Goal: Task Accomplishment & Management: Use online tool/utility

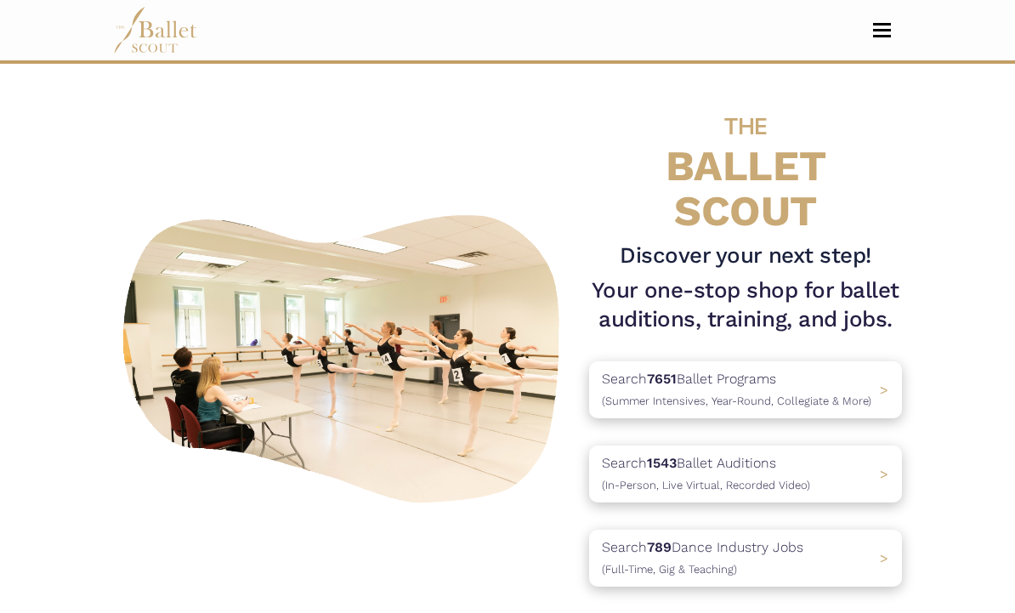
click at [884, 31] on span "Toggle navigation" at bounding box center [882, 30] width 18 height 3
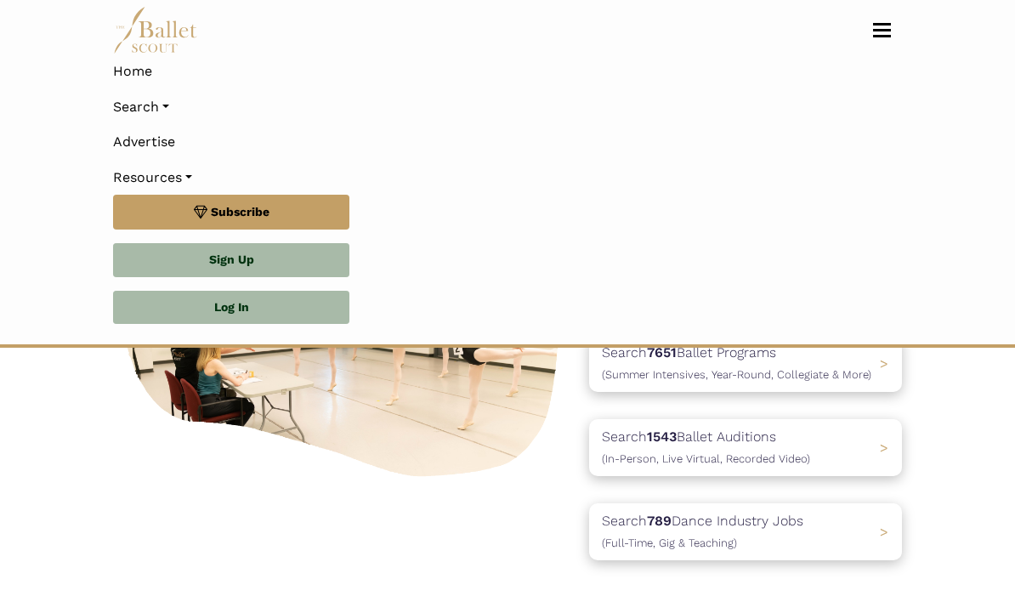
scroll to position [313, 0]
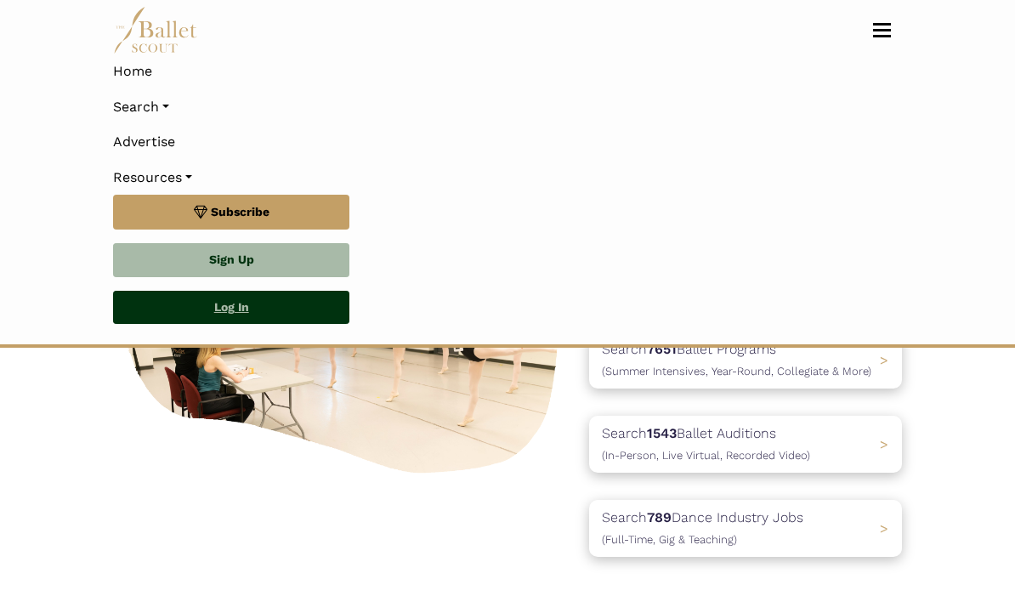
click at [279, 305] on link "Log In" at bounding box center [231, 308] width 236 height 34
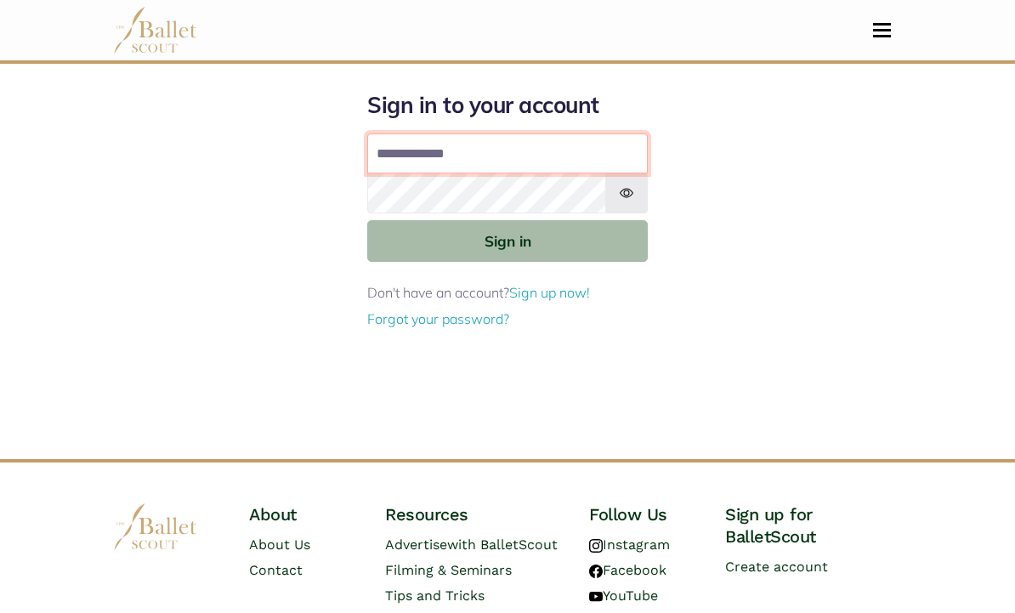
type input "**********"
click at [507, 240] on button "Sign in" at bounding box center [507, 241] width 280 height 42
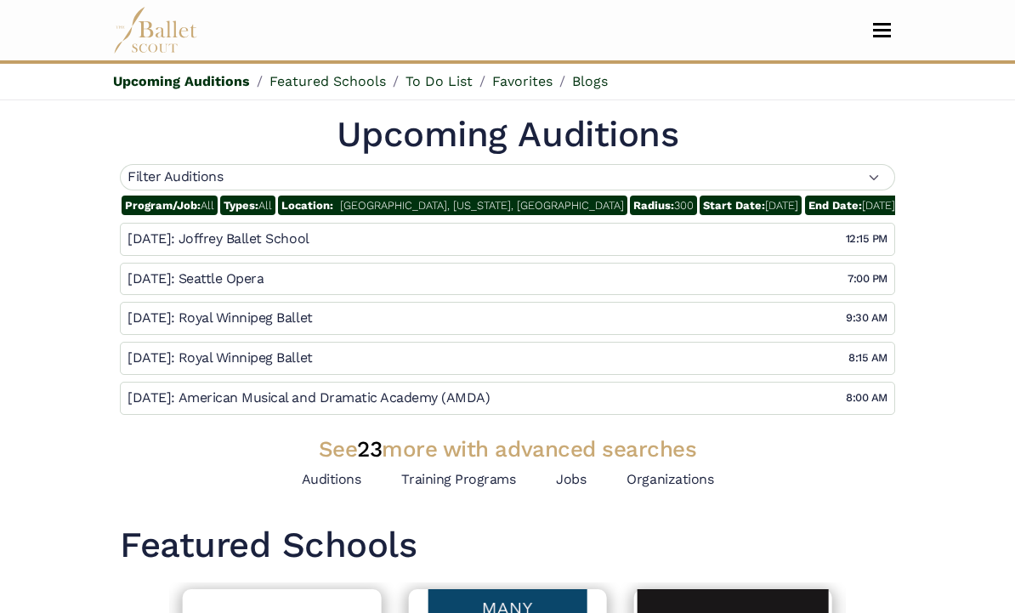
click at [863, 173] on div "Filter Auditions" at bounding box center [507, 177] width 775 height 26
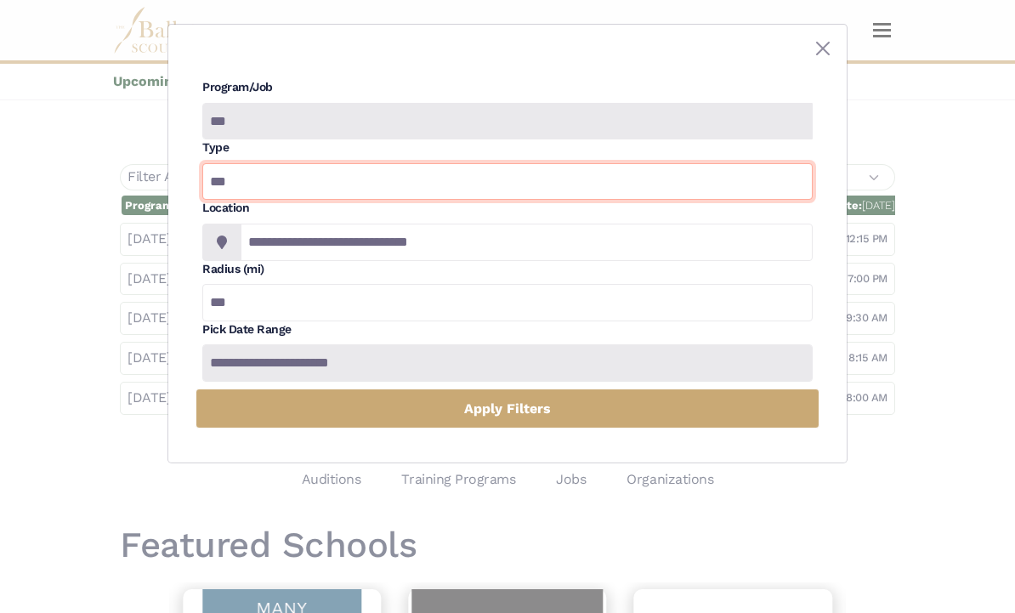
click at [766, 187] on select "*** ********* ******* ********" at bounding box center [507, 181] width 610 height 37
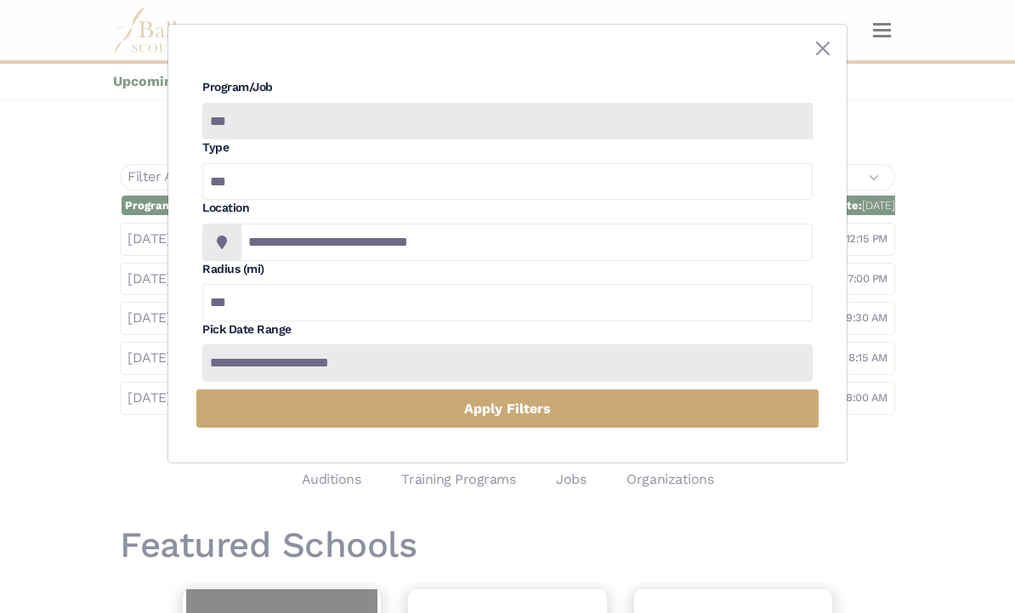
click at [748, 119] on div at bounding box center [506, 121] width 610 height 37
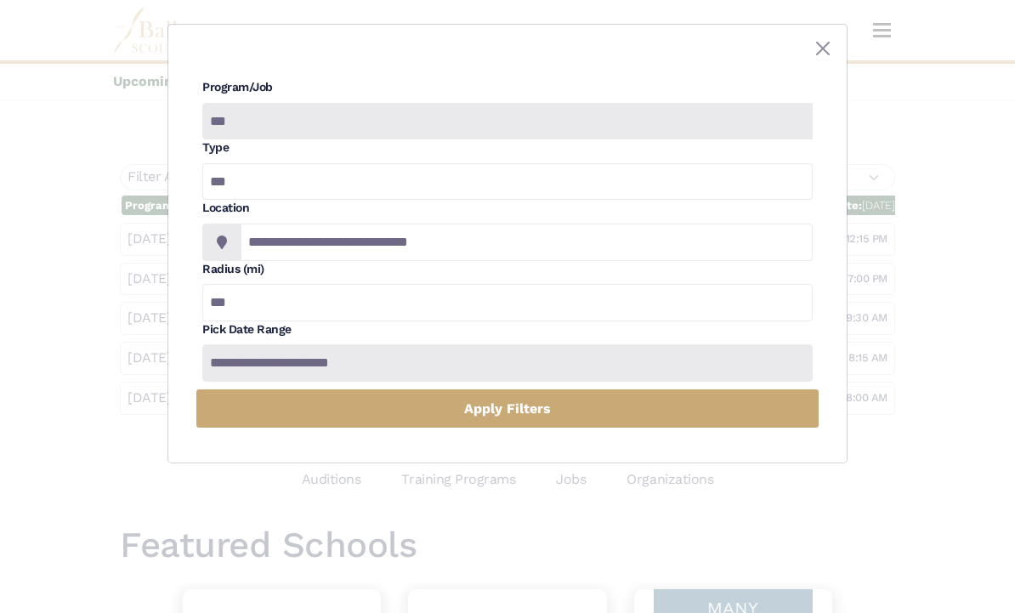
click at [751, 117] on div at bounding box center [506, 121] width 610 height 37
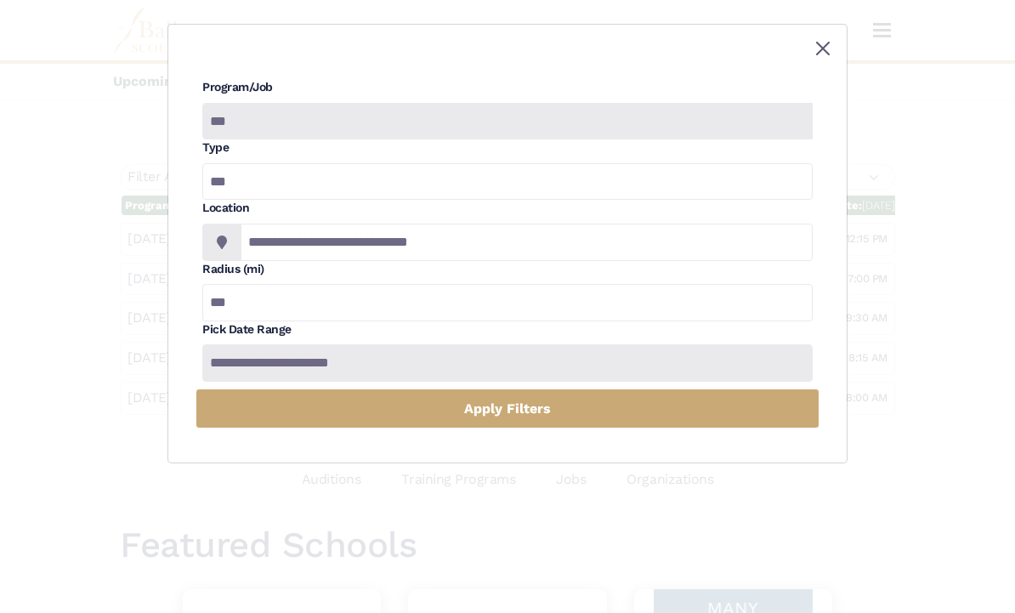
click at [824, 53] on button "Close" at bounding box center [822, 48] width 20 height 20
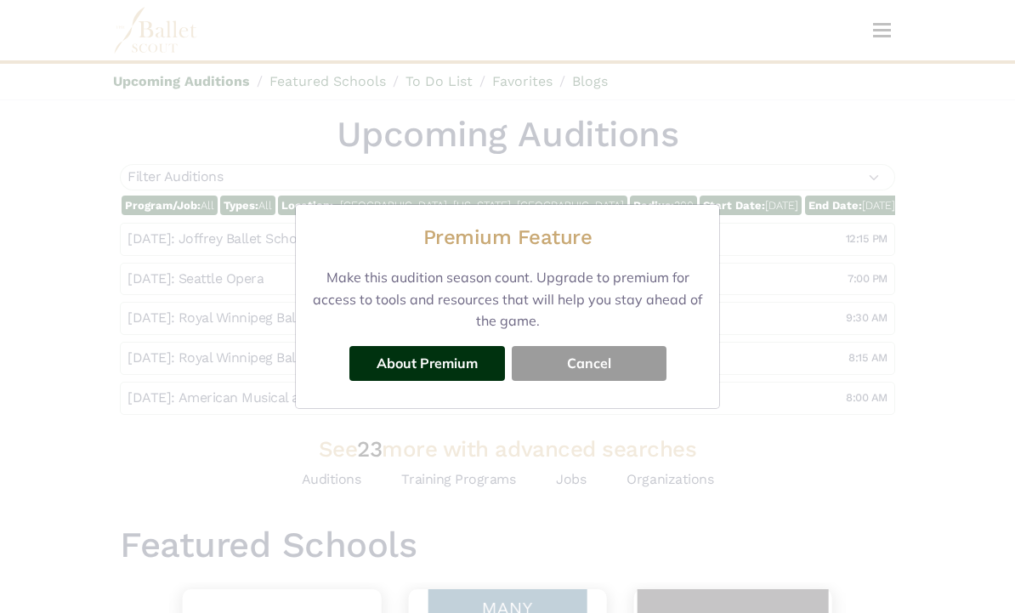
click at [609, 365] on button "Cancel" at bounding box center [589, 363] width 155 height 34
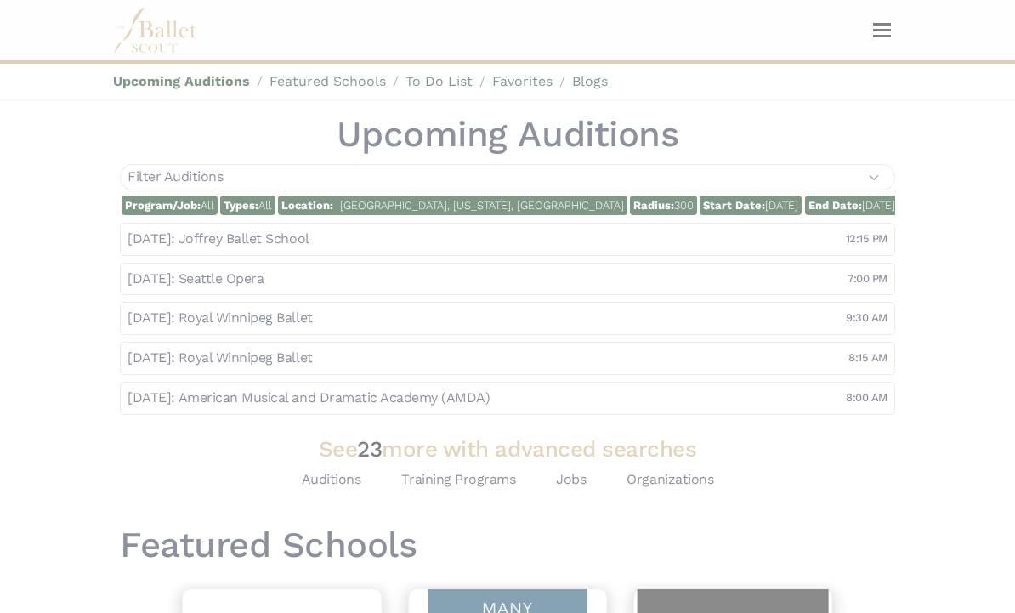
click at [679, 316] on div at bounding box center [507, 306] width 1015 height 613
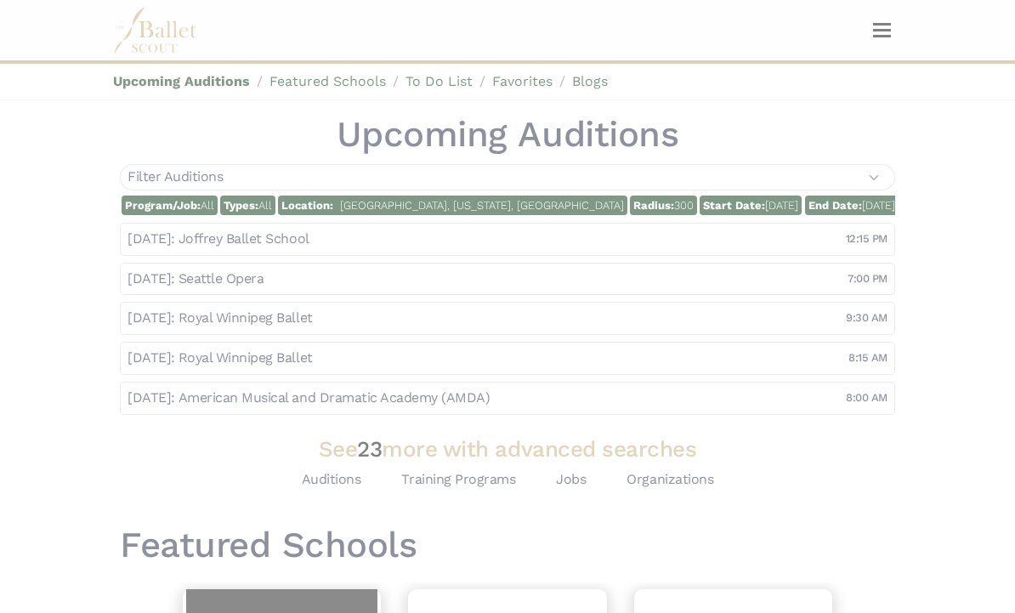
click at [574, 465] on div at bounding box center [507, 306] width 1015 height 613
click at [561, 492] on div at bounding box center [507, 306] width 1015 height 613
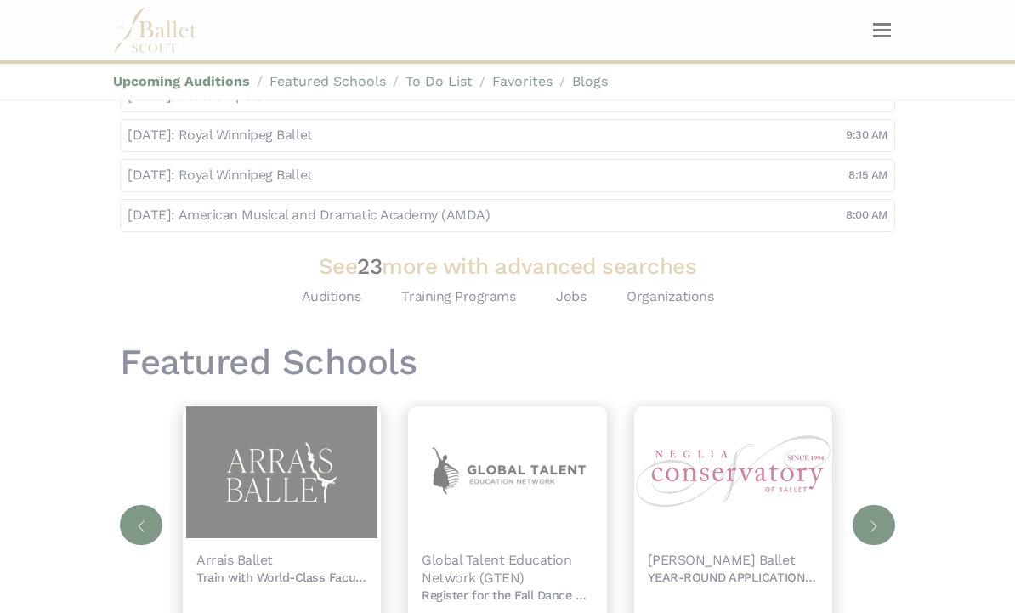
scroll to position [185, 0]
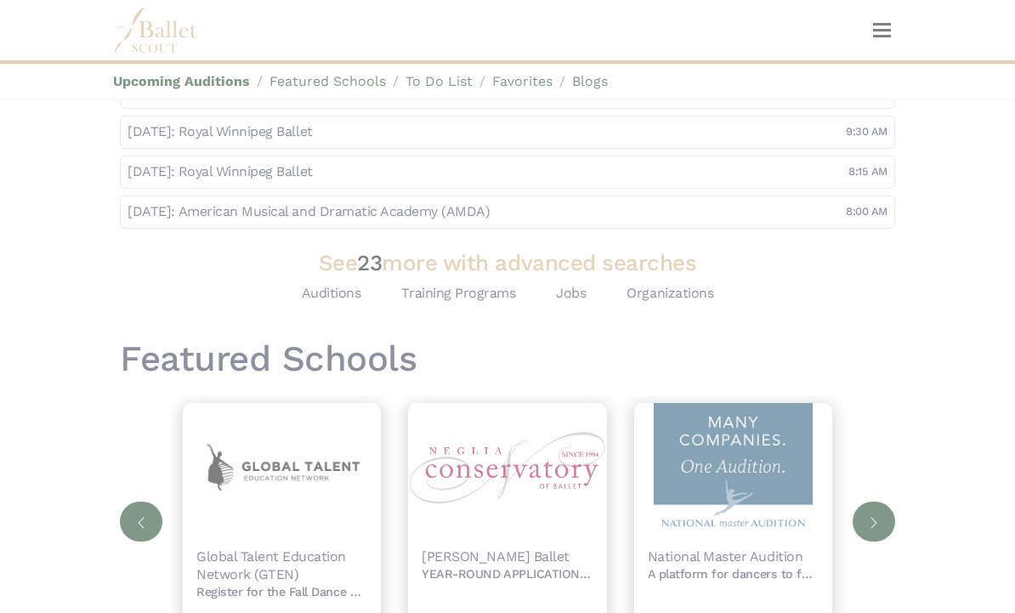
click at [873, 520] on div at bounding box center [507, 306] width 1015 height 613
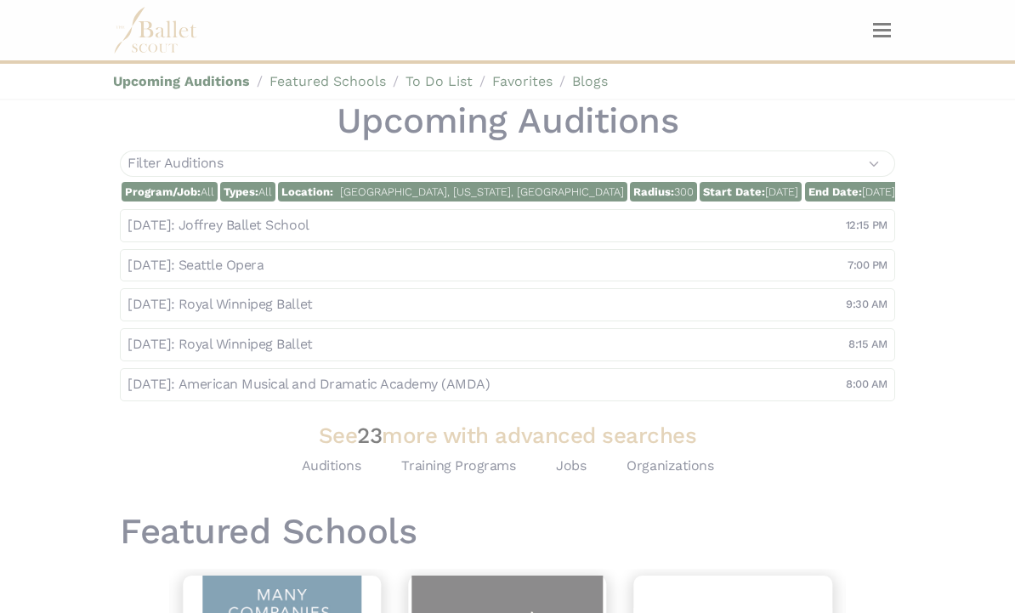
scroll to position [0, 0]
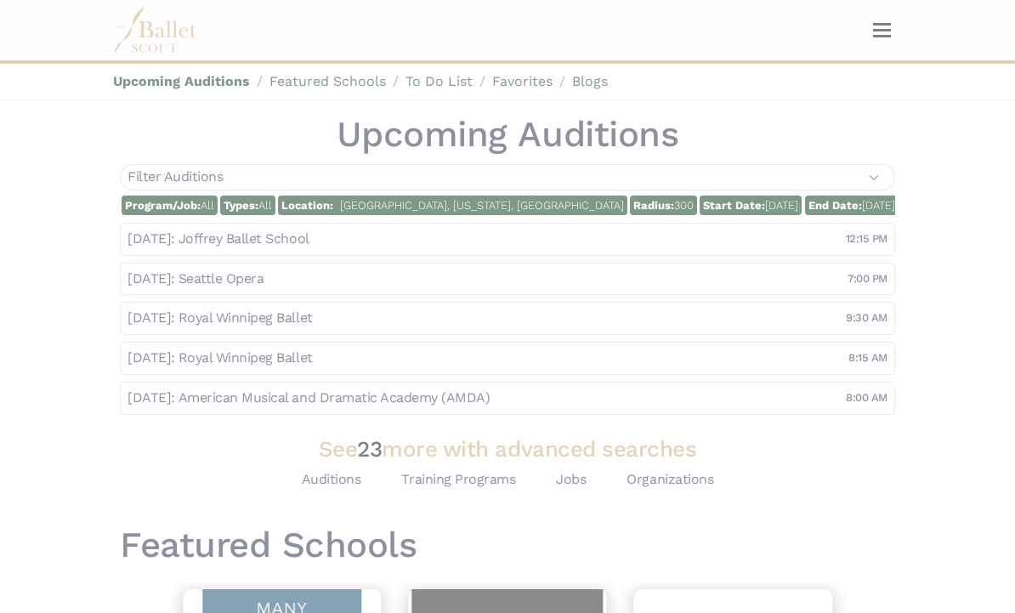
click at [882, 59] on div at bounding box center [507, 306] width 1015 height 613
click at [884, 37] on div at bounding box center [507, 306] width 1015 height 613
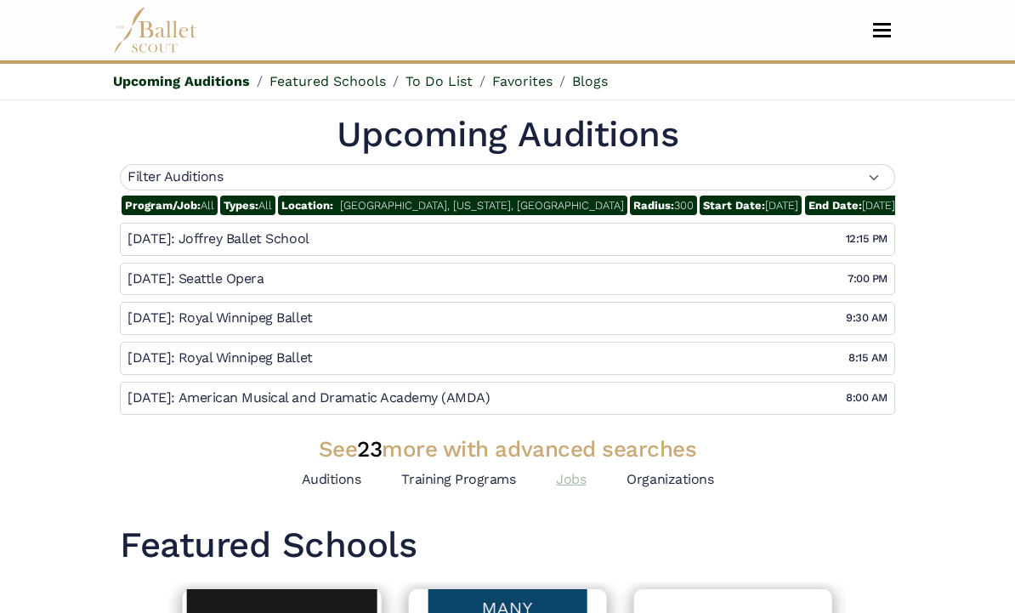
click at [564, 479] on link "Jobs" at bounding box center [571, 479] width 30 height 16
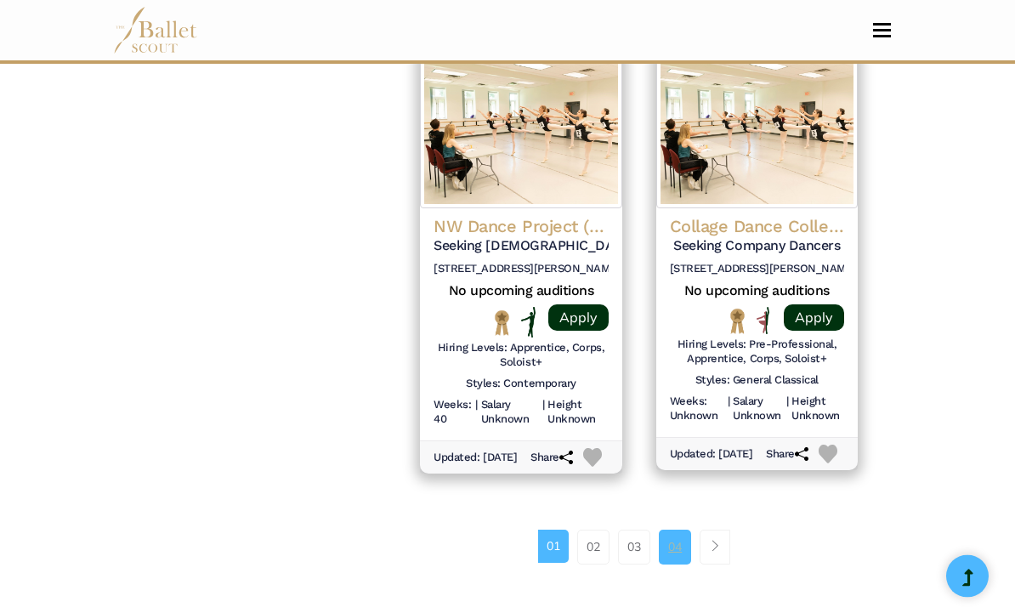
scroll to position [2363, 0]
click at [671, 537] on link "04" at bounding box center [675, 546] width 32 height 34
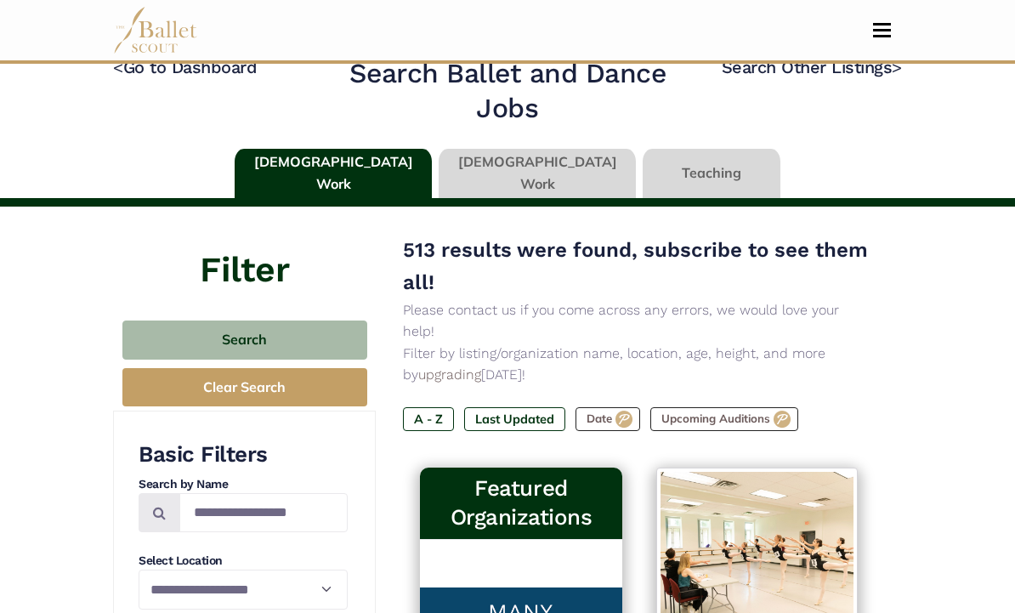
scroll to position [27, 0]
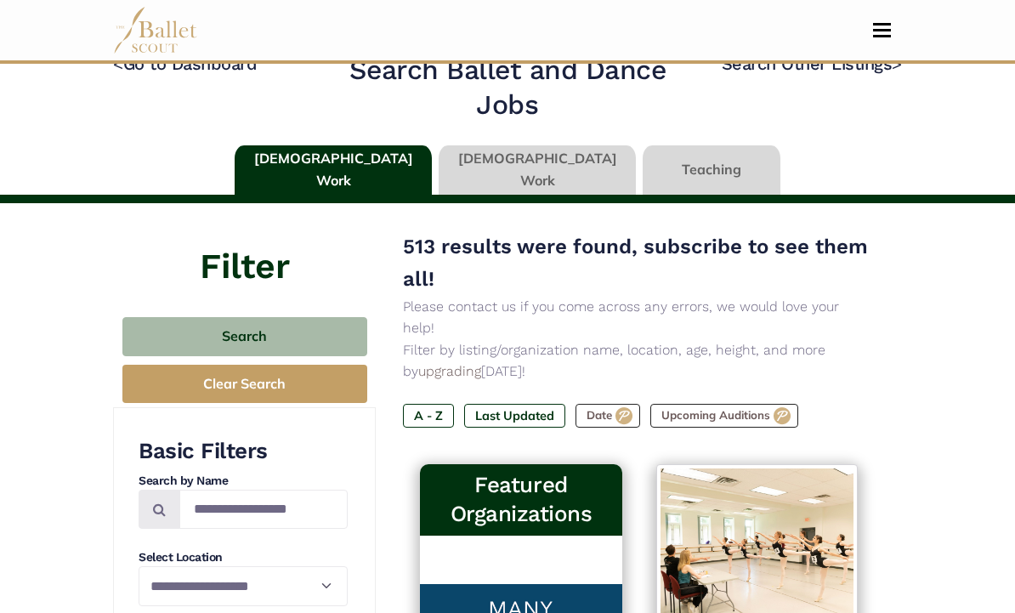
click at [519, 176] on link at bounding box center [537, 169] width 197 height 48
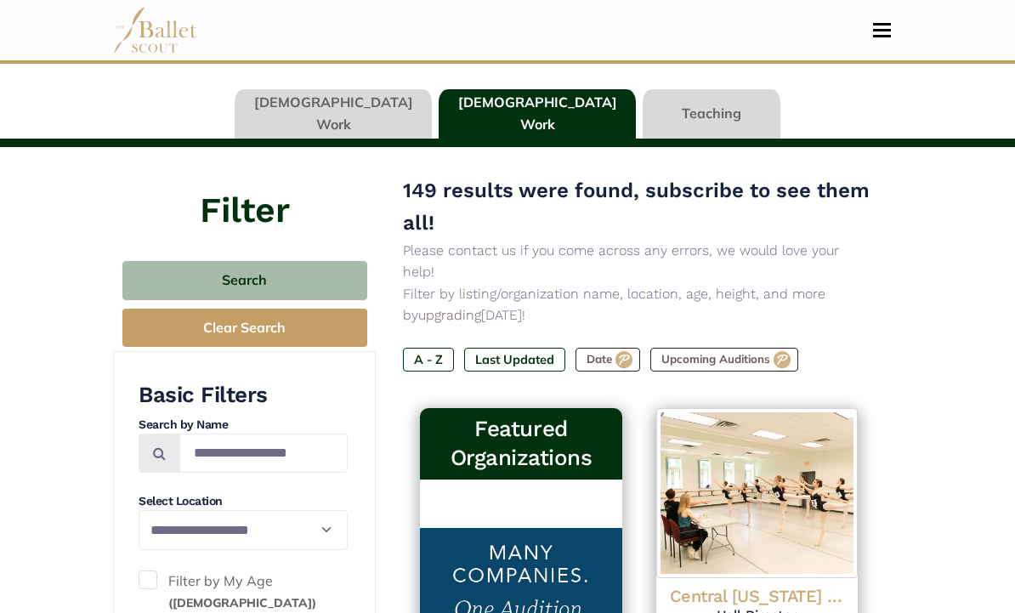
scroll to position [82, 0]
